Goal: Check status: Check status

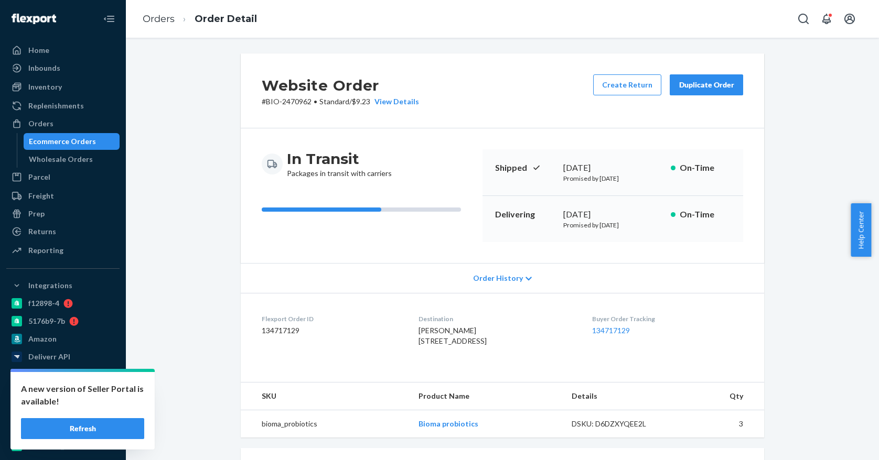
scroll to position [99, 0]
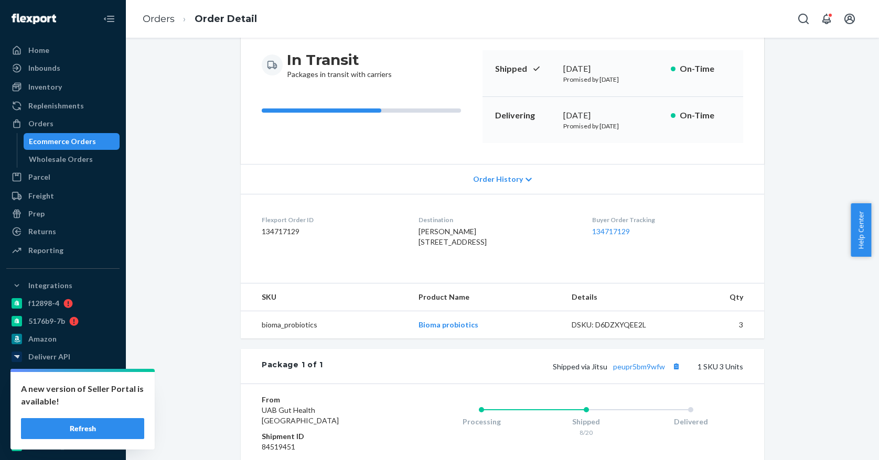
click at [187, 247] on div "Website Order # BIO-2470962 • Standard / $9.23 View Details Create Return Dupli…" at bounding box center [502, 275] width 737 height 642
click at [187, 249] on div "Website Order # BIO-2470962 • Standard / $9.23 View Details Create Return Dupli…" at bounding box center [502, 275] width 737 height 642
click at [186, 272] on div "Website Order # BIO-2470962 • Standard / $9.23 View Details Create Return Dupli…" at bounding box center [502, 275] width 737 height 642
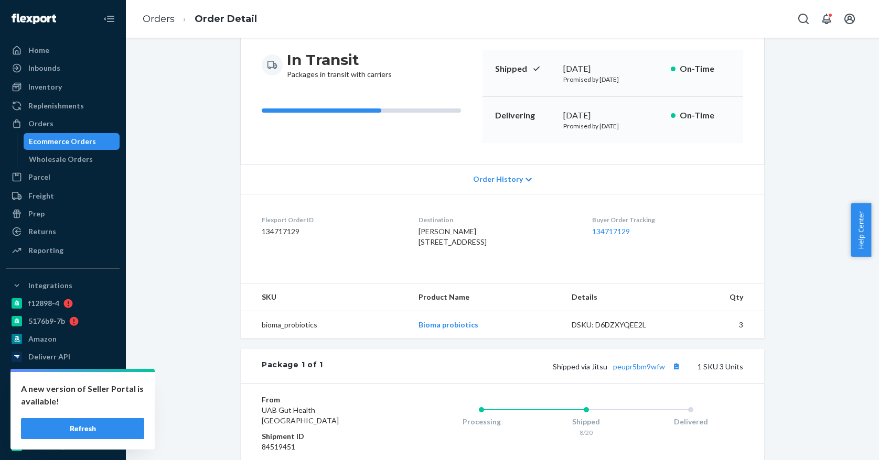
click at [186, 272] on div "Website Order # BIO-2470962 • Standard / $9.23 View Details Create Return Dupli…" at bounding box center [502, 275] width 737 height 642
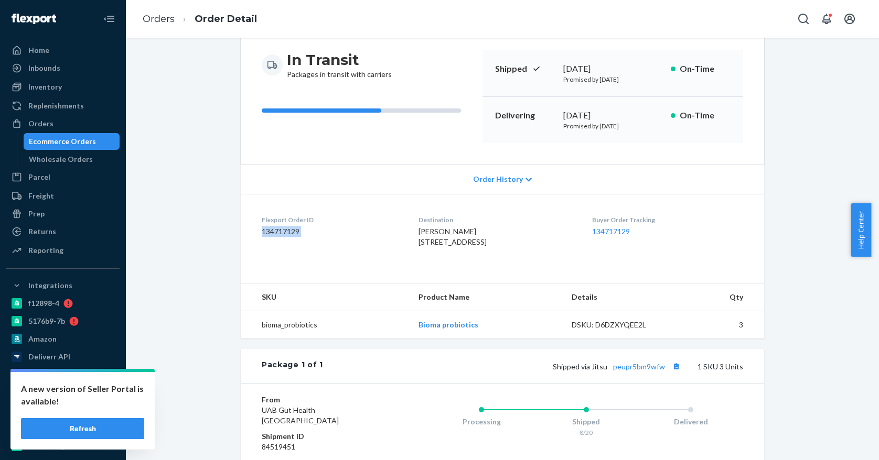
click at [186, 272] on div "Website Order # BIO-2470962 • Standard / $9.23 View Details Create Return Dupli…" at bounding box center [502, 275] width 737 height 642
click at [168, 259] on div "Website Order # BIO-2470962 • Standard / $9.23 View Details Create Return Dupli…" at bounding box center [502, 275] width 737 height 642
click at [173, 275] on div "Website Order # BIO-2470962 • Standard / $9.23 View Details Create Return Dupli…" at bounding box center [502, 275] width 737 height 642
click at [195, 181] on div "Website Order # BIO-2470962 • Standard / $9.23 View Details Create Return Dupli…" at bounding box center [502, 275] width 737 height 642
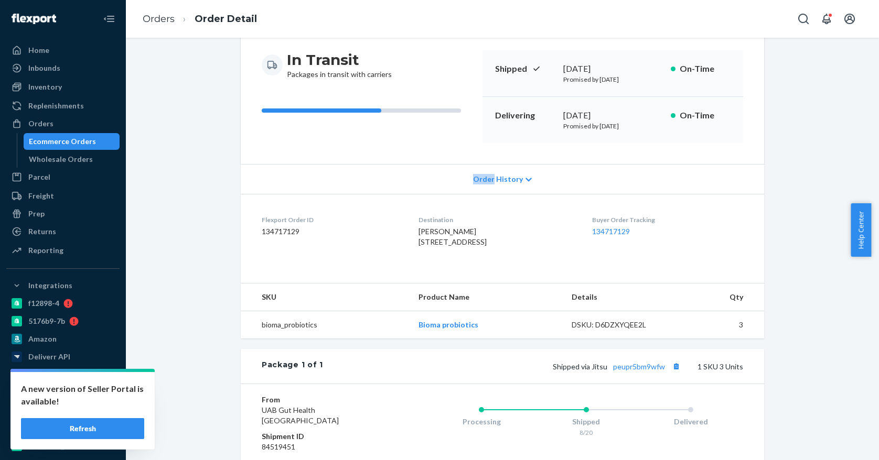
click at [195, 181] on div "Website Order # BIO-2470962 • Standard / $9.23 View Details Create Return Dupli…" at bounding box center [502, 275] width 737 height 642
click at [203, 187] on div "Website Order # BIO-2470962 • Standard / $9.23 View Details Create Return Dupli…" at bounding box center [502, 275] width 737 height 642
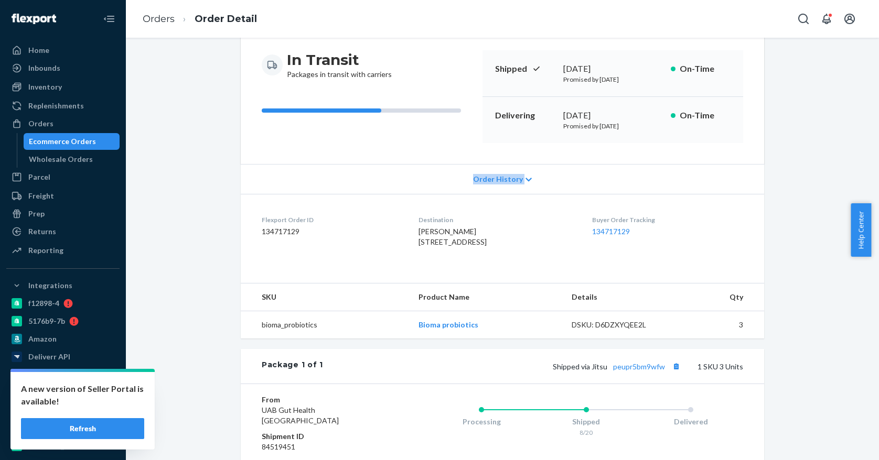
click at [195, 200] on div "Website Order # BIO-2470962 • Standard / $9.23 View Details Create Return Dupli…" at bounding box center [502, 275] width 737 height 642
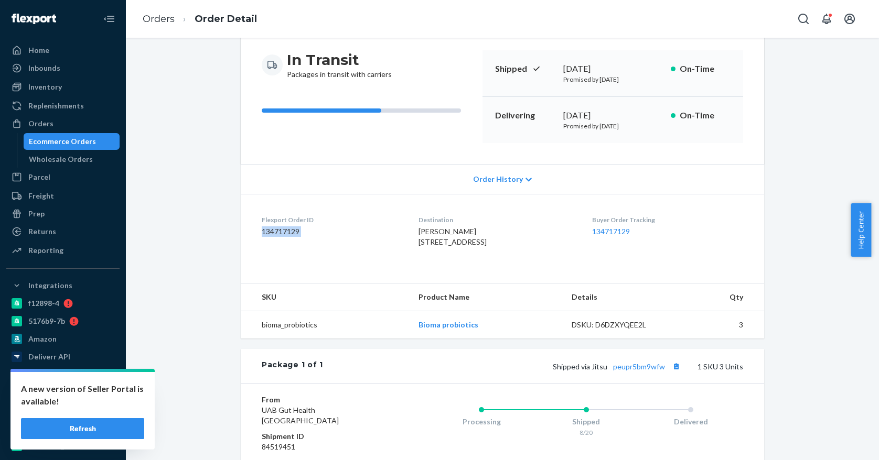
click at [223, 232] on div "Website Order # BIO-2470962 • Standard / $9.23 View Details Create Return Dupli…" at bounding box center [502, 275] width 737 height 642
click at [212, 231] on div "Website Order # BIO-2470962 • Standard / $9.23 View Details Create Return Dupli…" at bounding box center [502, 275] width 737 height 642
click at [207, 232] on div "Website Order # BIO-2470962 • Standard / $9.23 View Details Create Return Dupli…" at bounding box center [502, 275] width 737 height 642
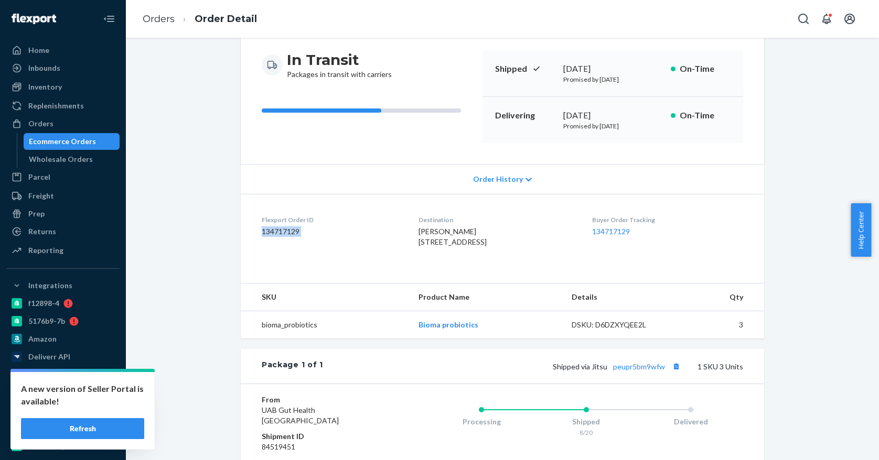
click at [207, 232] on div "Website Order # BIO-2470962 • Standard / $9.23 View Details Create Return Dupli…" at bounding box center [502, 275] width 737 height 642
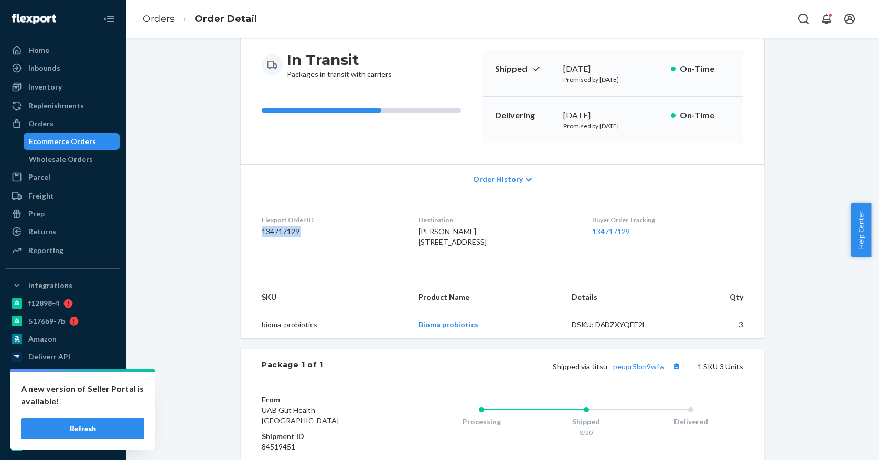
click at [207, 232] on div "Website Order # BIO-2470962 • Standard / $9.23 View Details Create Return Dupli…" at bounding box center [502, 275] width 737 height 642
click at [209, 232] on div "Website Order # BIO-2470962 • Standard / $9.23 View Details Create Return Dupli…" at bounding box center [502, 275] width 737 height 642
click at [211, 229] on div "Website Order # BIO-2470962 • Standard / $9.23 View Details Create Return Dupli…" at bounding box center [502, 275] width 737 height 642
click at [203, 230] on div "Website Order # BIO-2470962 • Standard / $9.23 View Details Create Return Dupli…" at bounding box center [502, 275] width 737 height 642
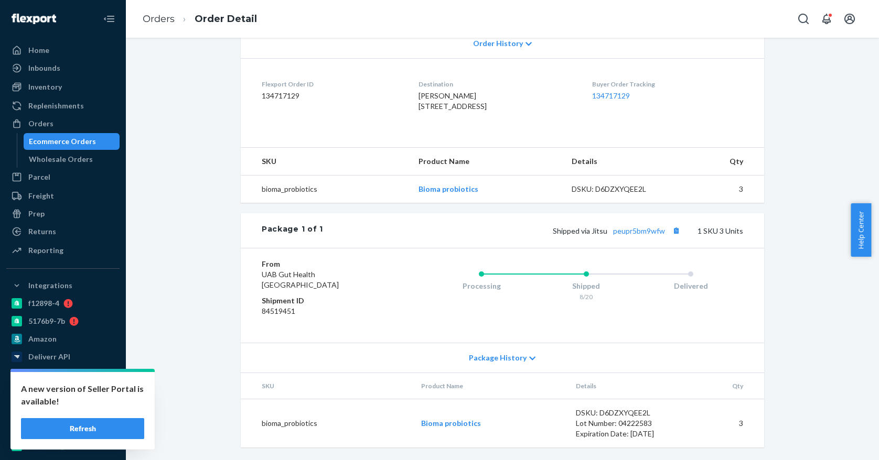
scroll to position [0, 0]
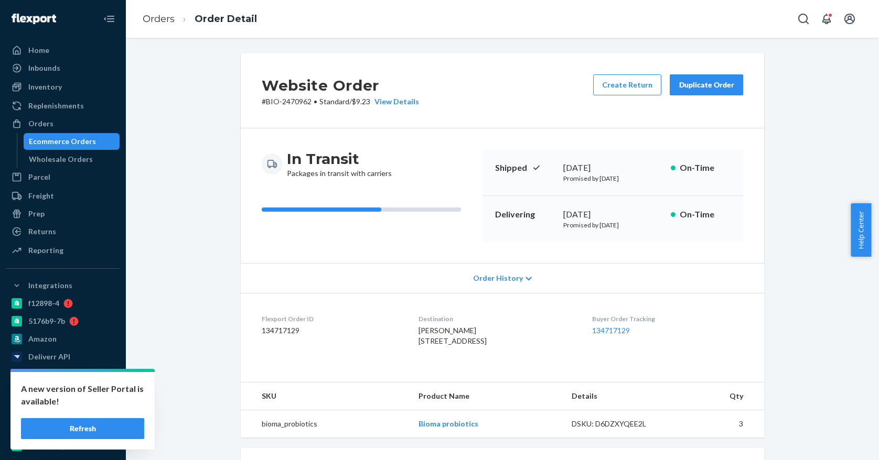
click at [211, 229] on div "Website Order # BIO-2470962 • Standard / $9.23 View Details Create Return Dupli…" at bounding box center [502, 374] width 737 height 642
click at [212, 163] on div "Website Order # BIO-2470962 • Standard / $9.23 View Details Create Return Dupli…" at bounding box center [502, 374] width 737 height 642
click at [217, 183] on div "Website Order # BIO-2470962 • Standard / $9.23 View Details Create Return Dupli…" at bounding box center [502, 374] width 737 height 642
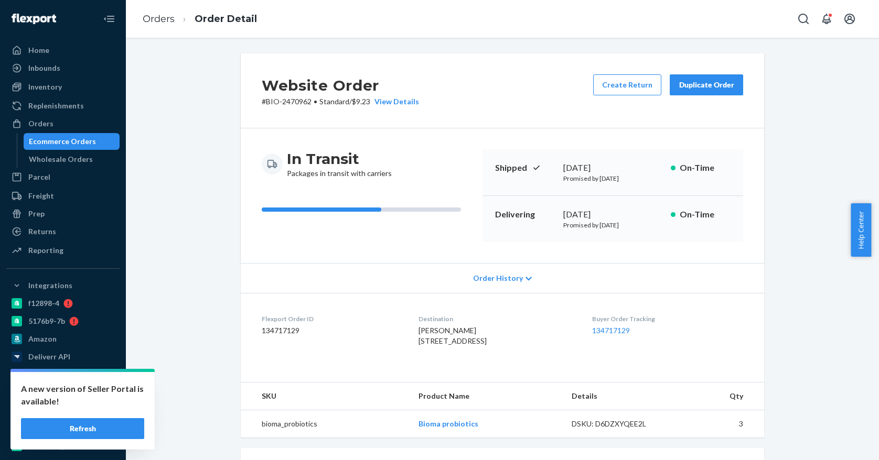
click at [59, 141] on div "Ecommerce Orders" at bounding box center [62, 141] width 67 height 10
